Goal: Task Accomplishment & Management: Use online tool/utility

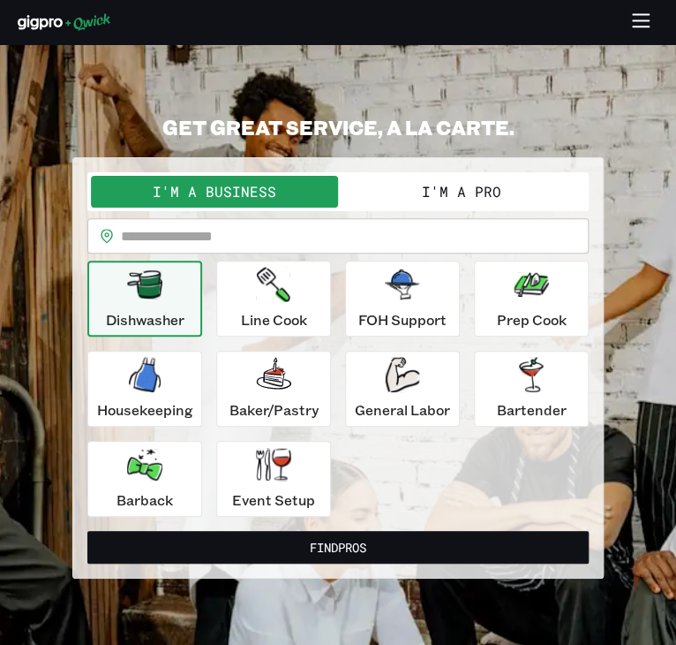
click at [395, 185] on button "I'm a Pro" at bounding box center [461, 192] width 247 height 32
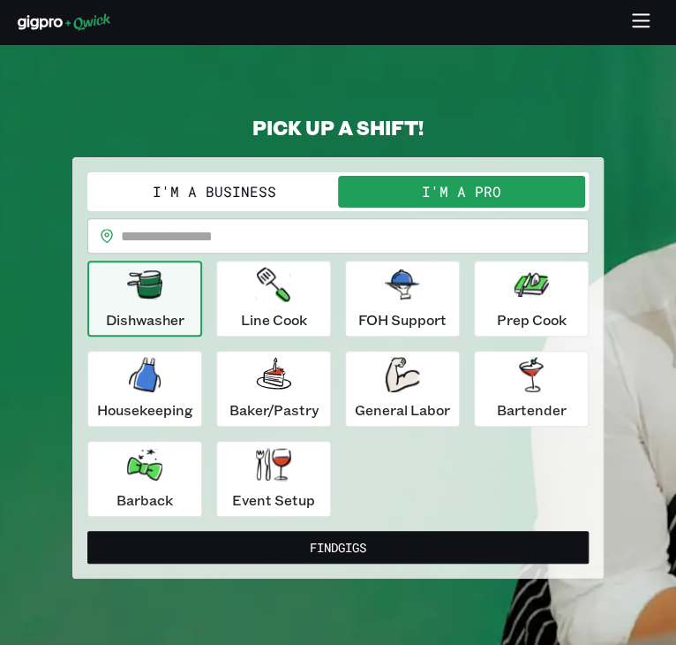
click at [270, 220] on input "text" at bounding box center [355, 235] width 468 height 35
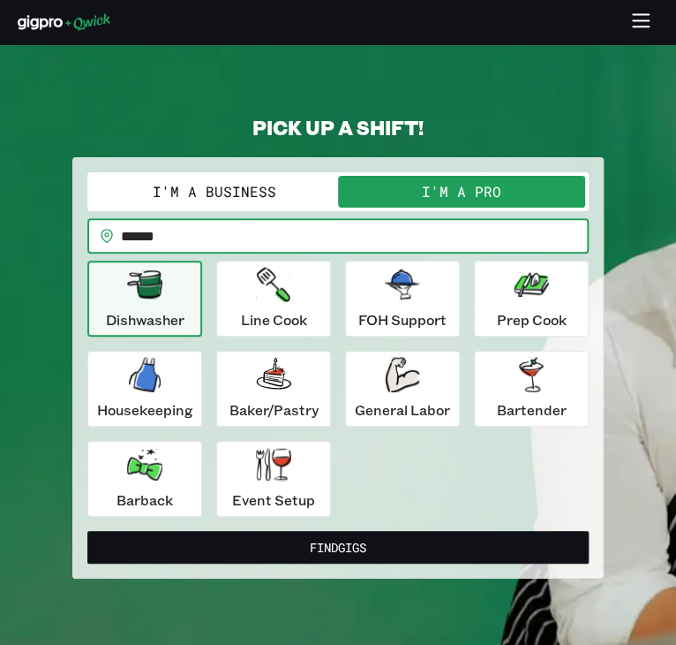
click at [87, 531] on button "Find Gigs" at bounding box center [337, 547] width 501 height 33
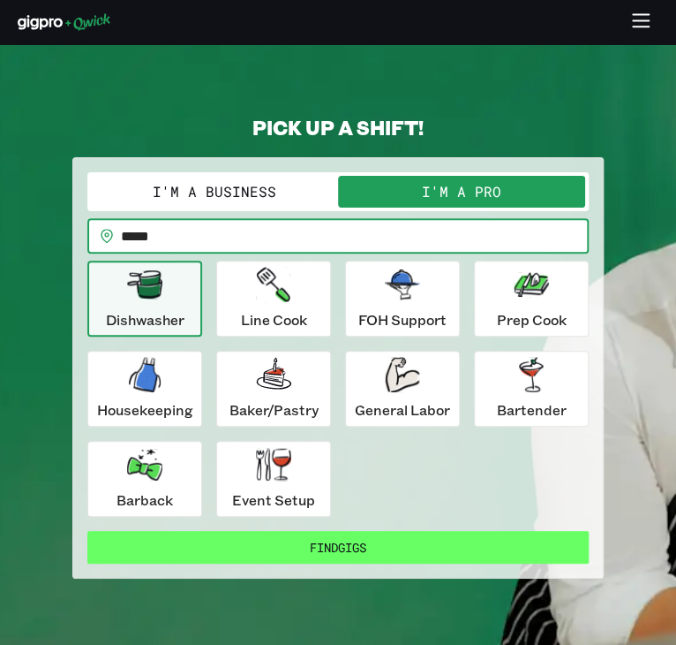
type input "*****"
click at [309, 538] on button "Find Gigs" at bounding box center [337, 547] width 501 height 33
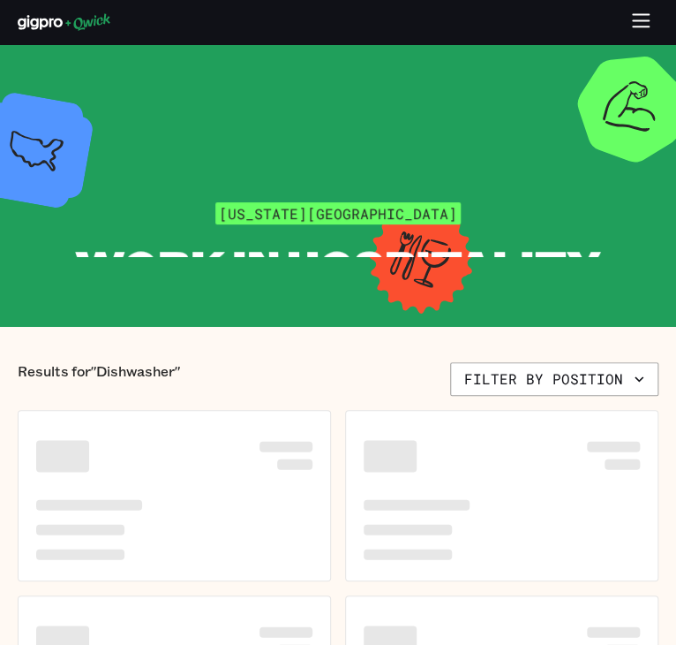
click at [633, 17] on icon "button" at bounding box center [641, 22] width 20 height 20
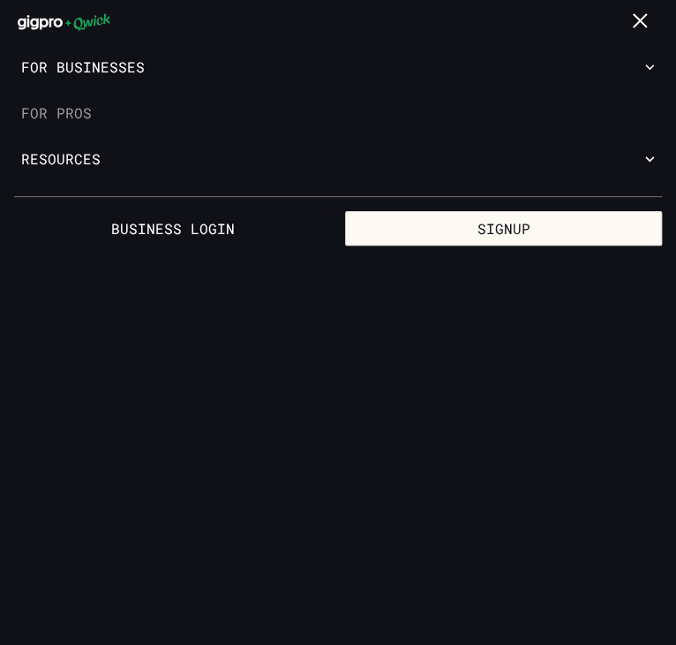
click at [72, 117] on link "For Pros" at bounding box center [338, 113] width 676 height 46
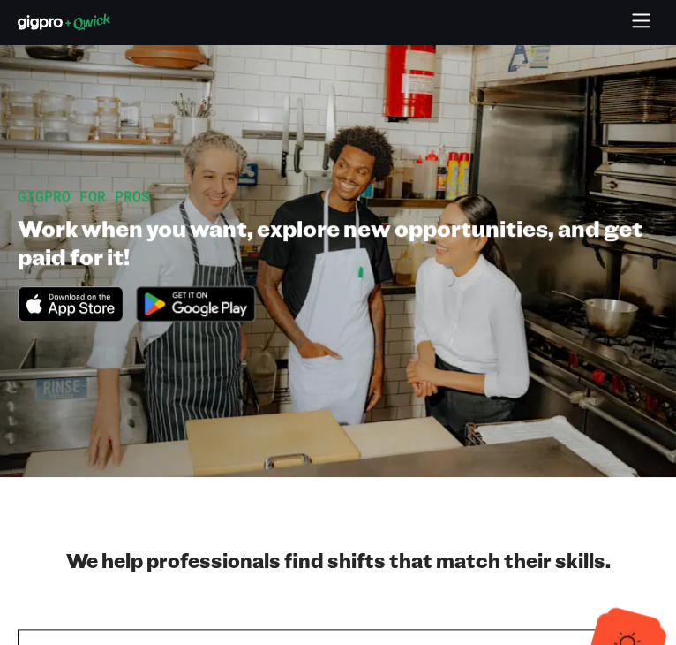
click at [218, 295] on img at bounding box center [195, 303] width 137 height 53
